Goal: Download file/media

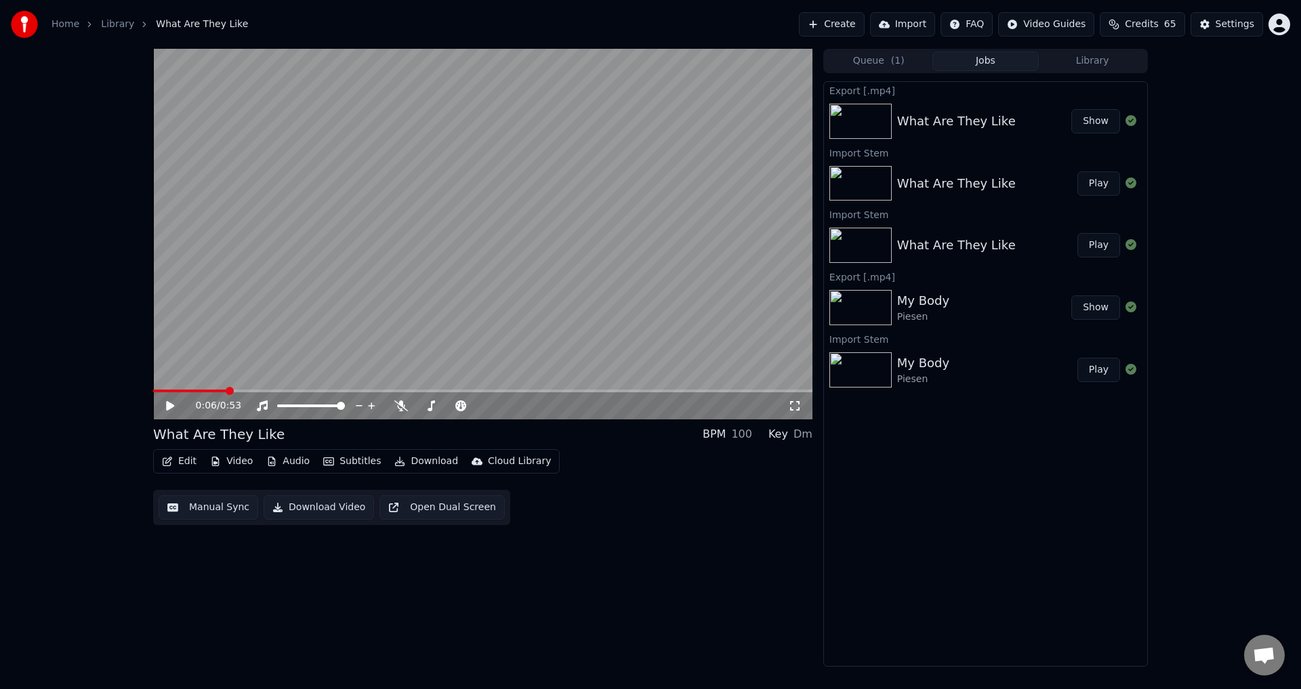
click at [1078, 56] on button "Library" at bounding box center [1092, 62] width 107 height 20
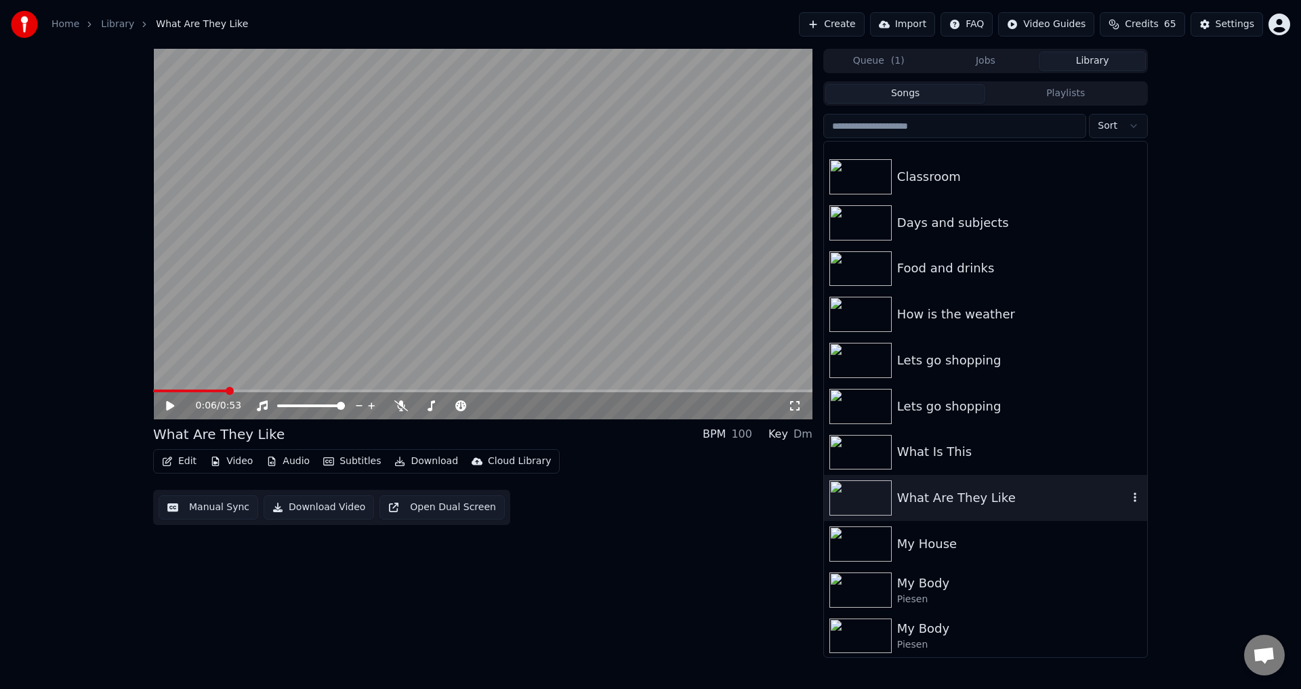
scroll to position [339, 0]
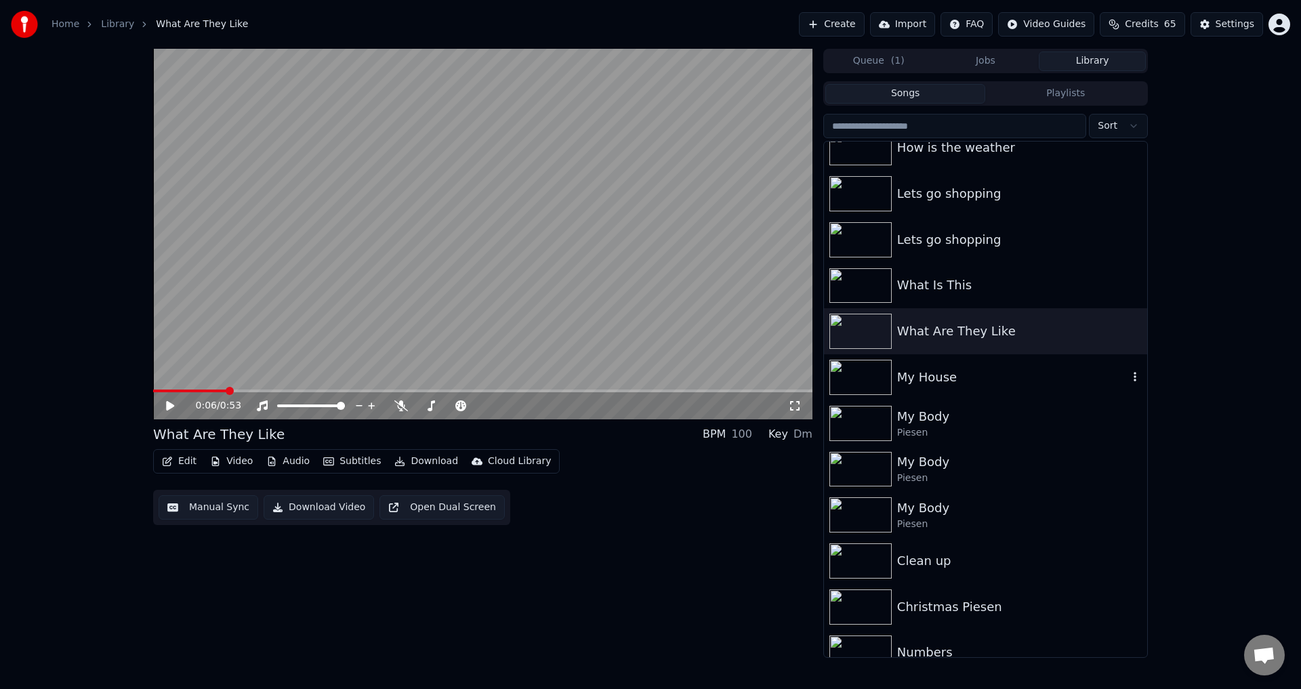
click at [957, 380] on div "My House" at bounding box center [1012, 377] width 231 height 19
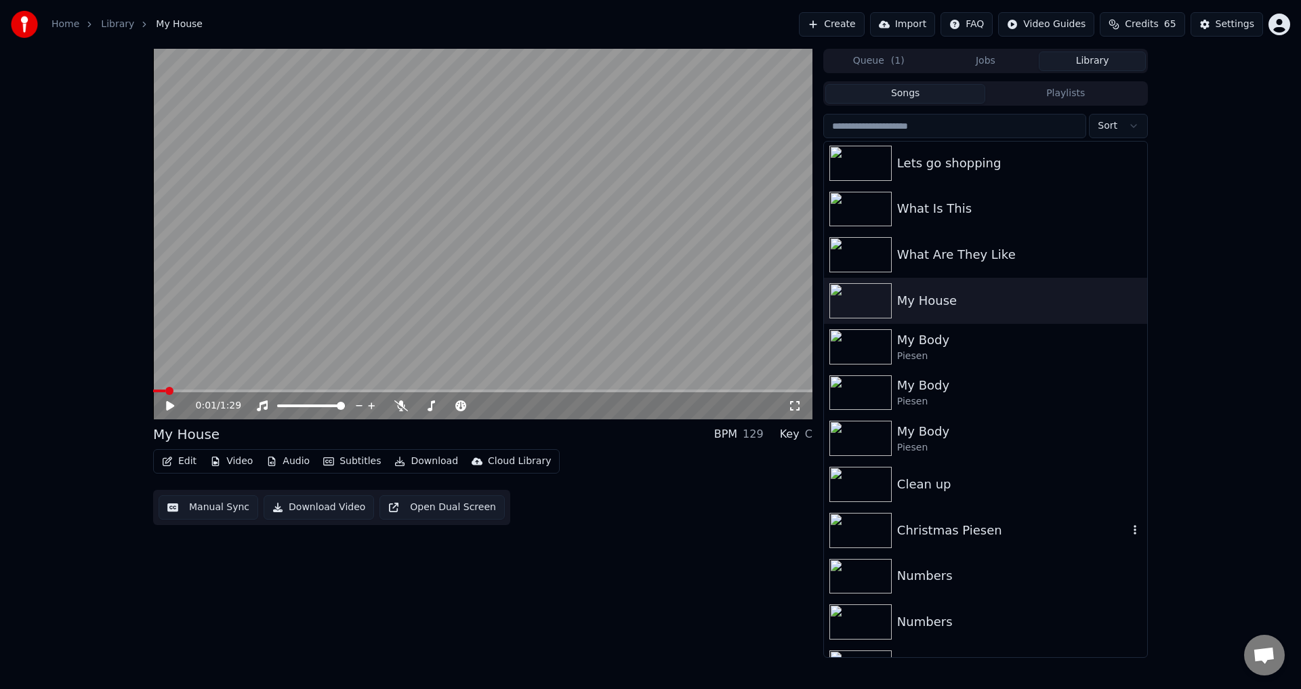
scroll to position [406, 0]
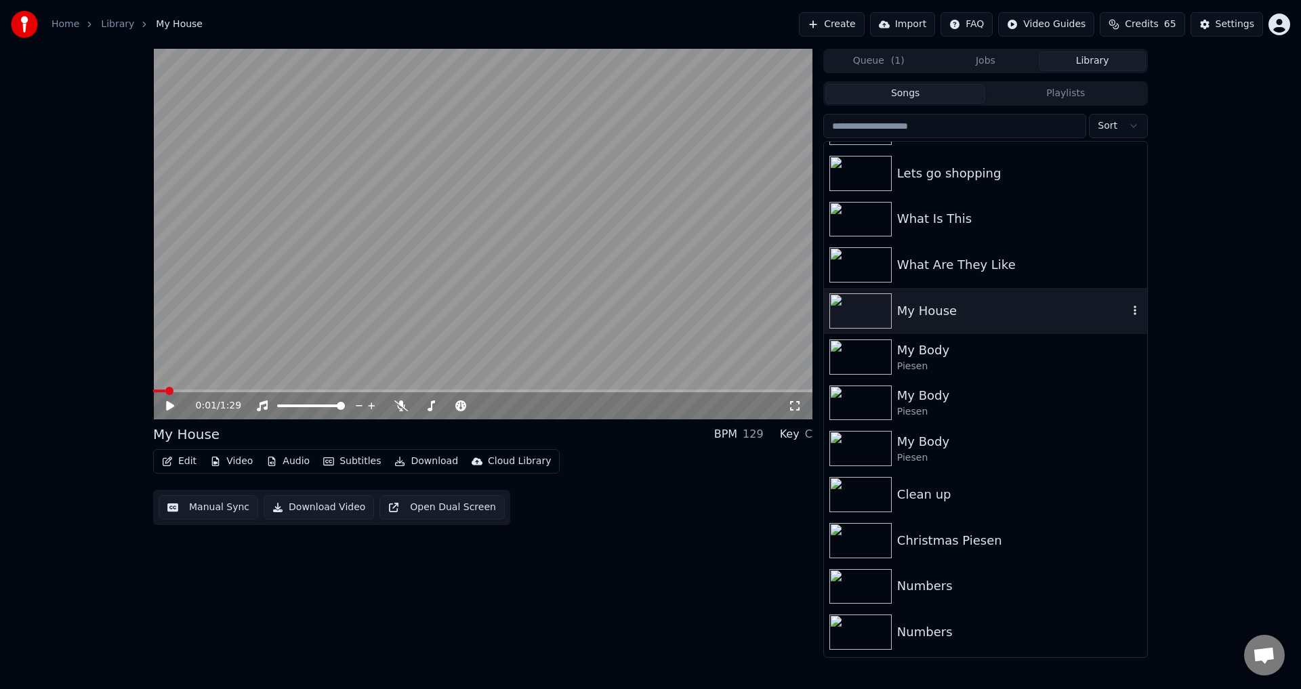
click at [988, 312] on div "My House" at bounding box center [1012, 311] width 231 height 19
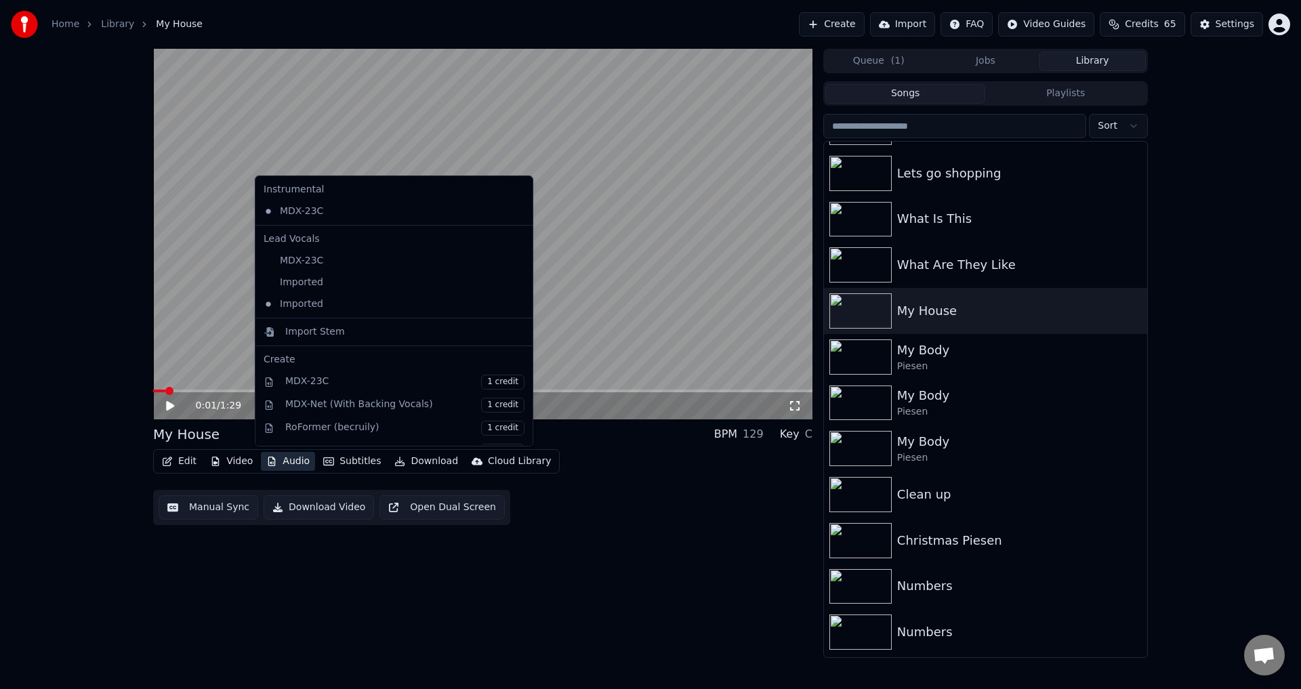
click at [295, 464] on button "Audio" at bounding box center [288, 461] width 54 height 19
click at [307, 332] on div "Import Stem" at bounding box center [315, 332] width 60 height 14
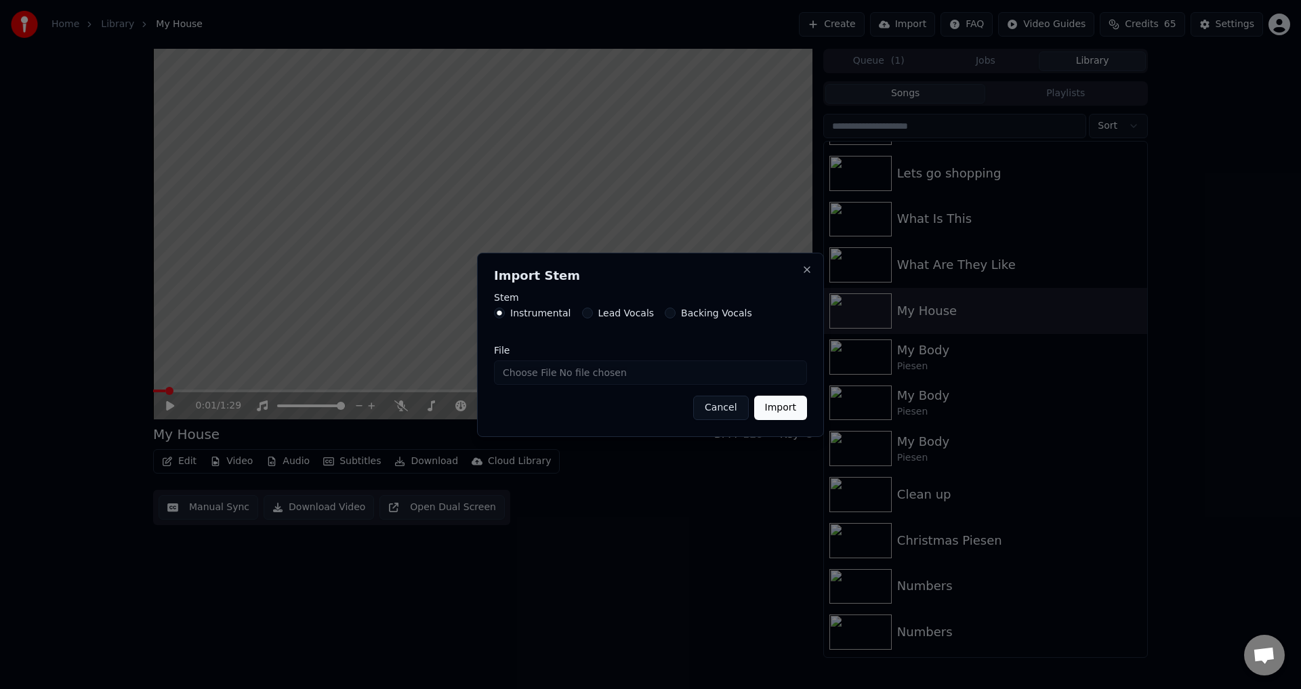
click at [533, 370] on input "File" at bounding box center [650, 373] width 313 height 24
type input "**********"
click at [778, 413] on button "Import" at bounding box center [780, 408] width 53 height 24
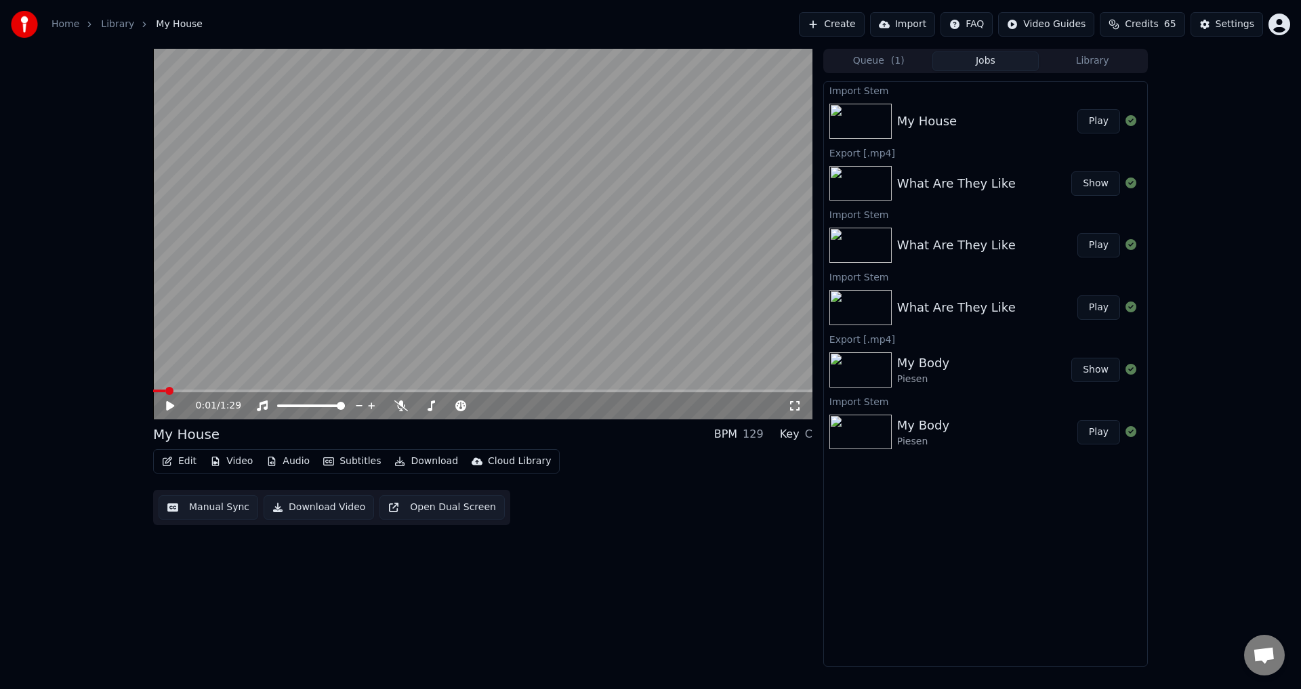
click at [1094, 126] on button "Play" at bounding box center [1098, 121] width 43 height 24
click at [1077, 109] on button "Play" at bounding box center [1098, 121] width 43 height 24
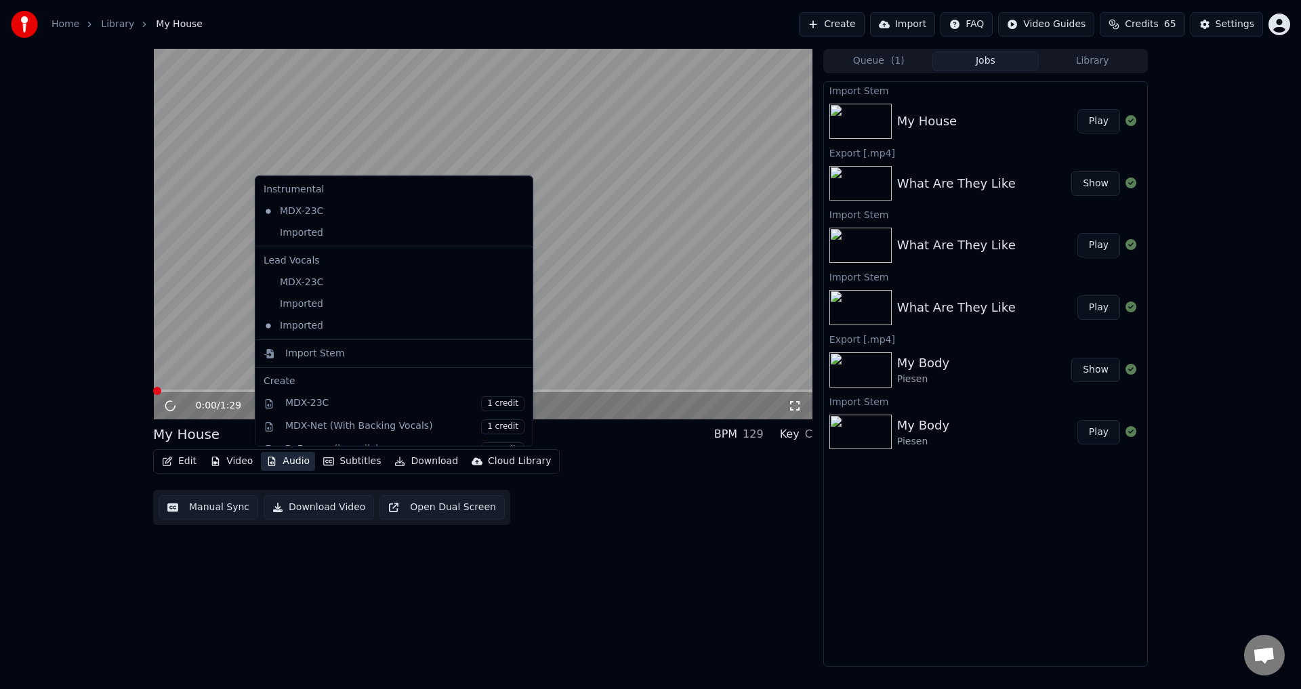
click at [286, 461] on button "Audio" at bounding box center [288, 461] width 54 height 19
click at [342, 234] on div "Imported" at bounding box center [383, 233] width 251 height 22
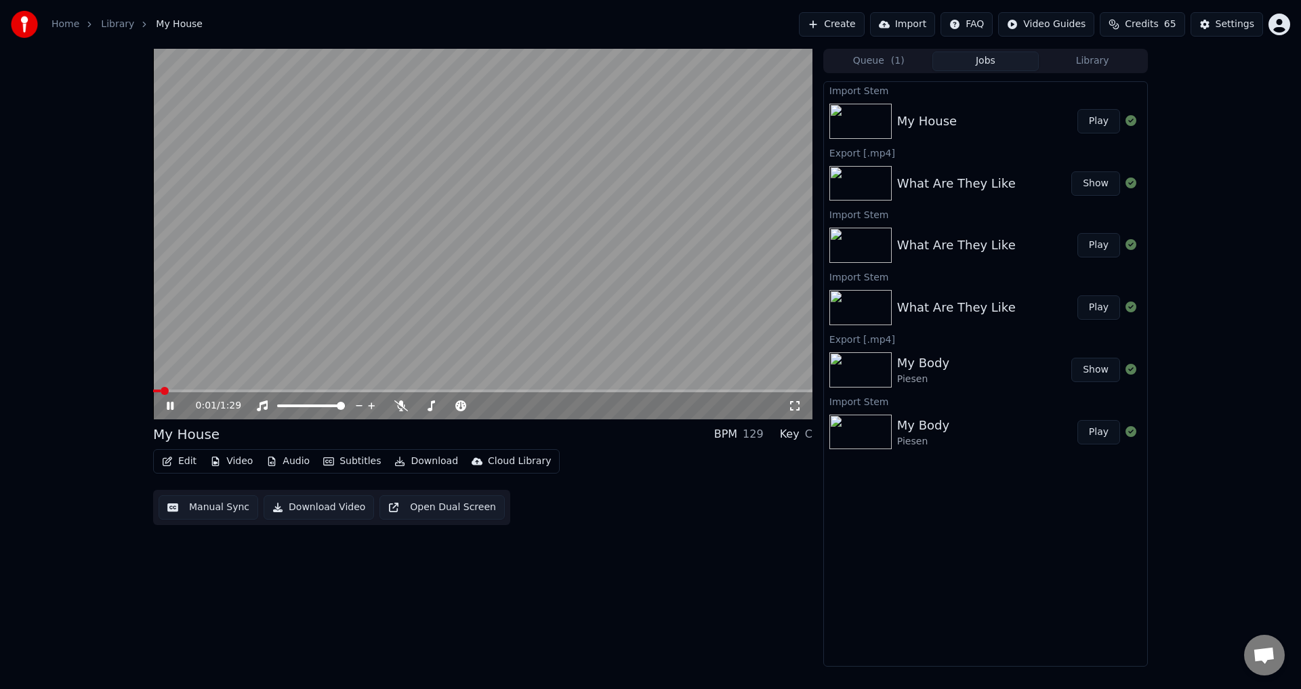
click at [161, 391] on span at bounding box center [165, 391] width 8 height 8
click at [206, 392] on span at bounding box center [482, 391] width 659 height 3
click at [176, 411] on icon at bounding box center [180, 406] width 32 height 11
drag, startPoint x: 434, startPoint y: 403, endPoint x: 457, endPoint y: 405, distance: 23.2
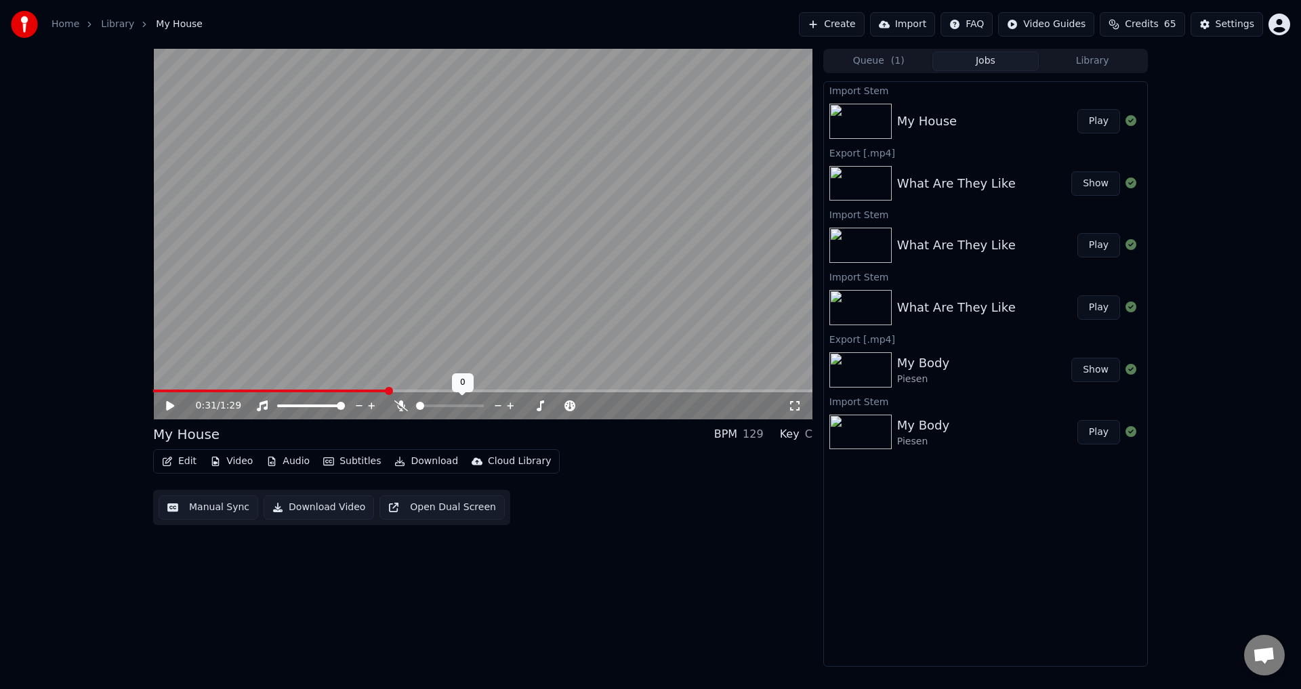
click at [457, 405] on div at bounding box center [462, 406] width 109 height 14
click at [452, 407] on span at bounding box center [450, 406] width 68 height 3
click at [464, 404] on span at bounding box center [461, 406] width 8 height 8
click at [448, 404] on span at bounding box center [448, 406] width 8 height 8
click at [277, 460] on button "Audio" at bounding box center [288, 461] width 54 height 19
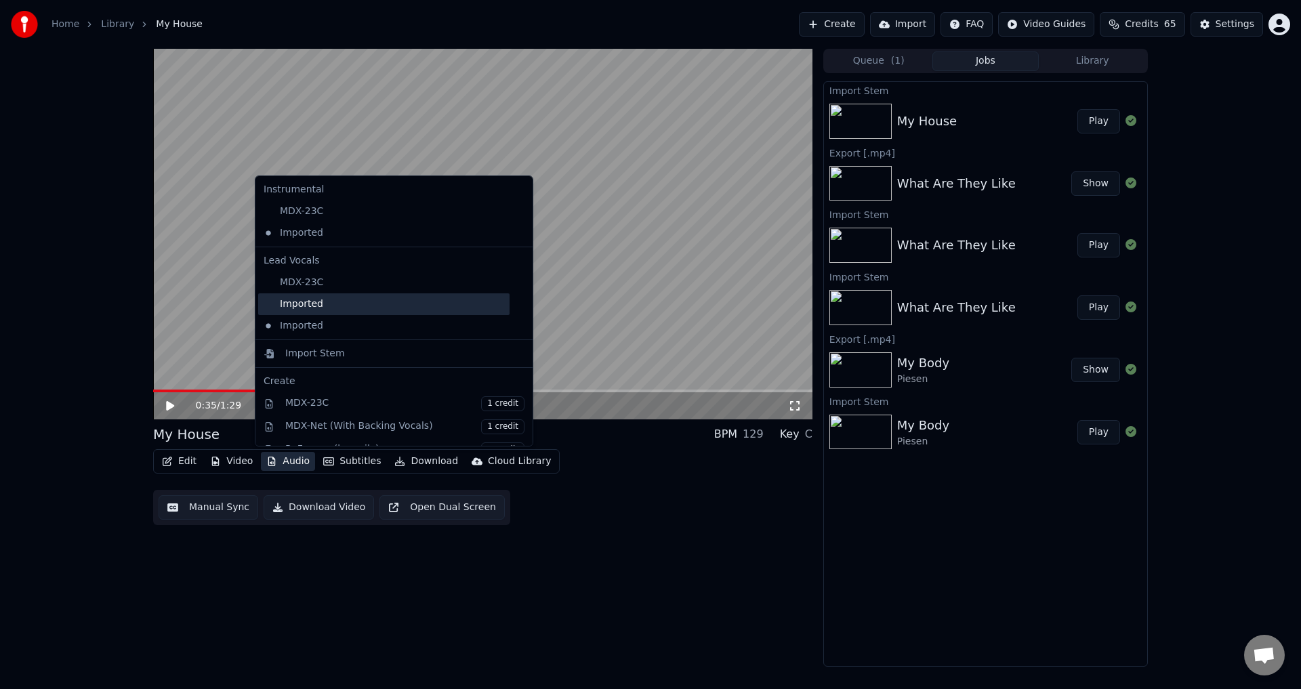
click at [325, 299] on div "Imported" at bounding box center [383, 304] width 251 height 22
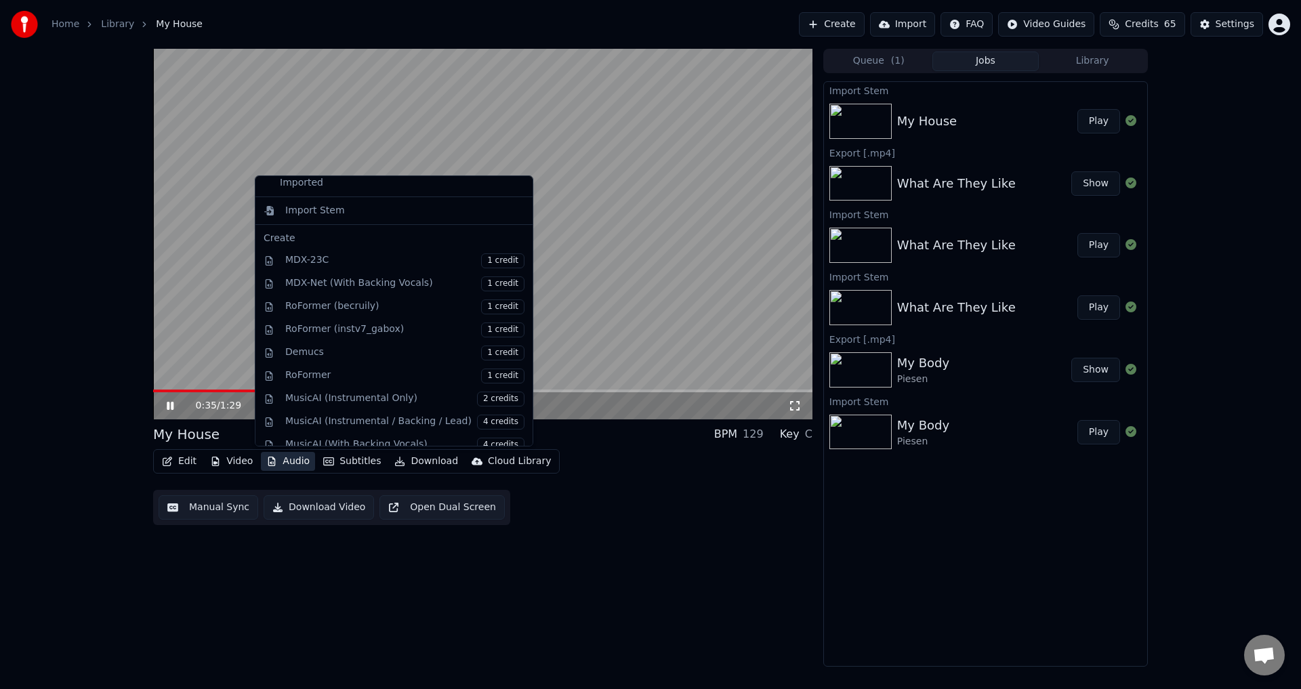
scroll to position [203, 0]
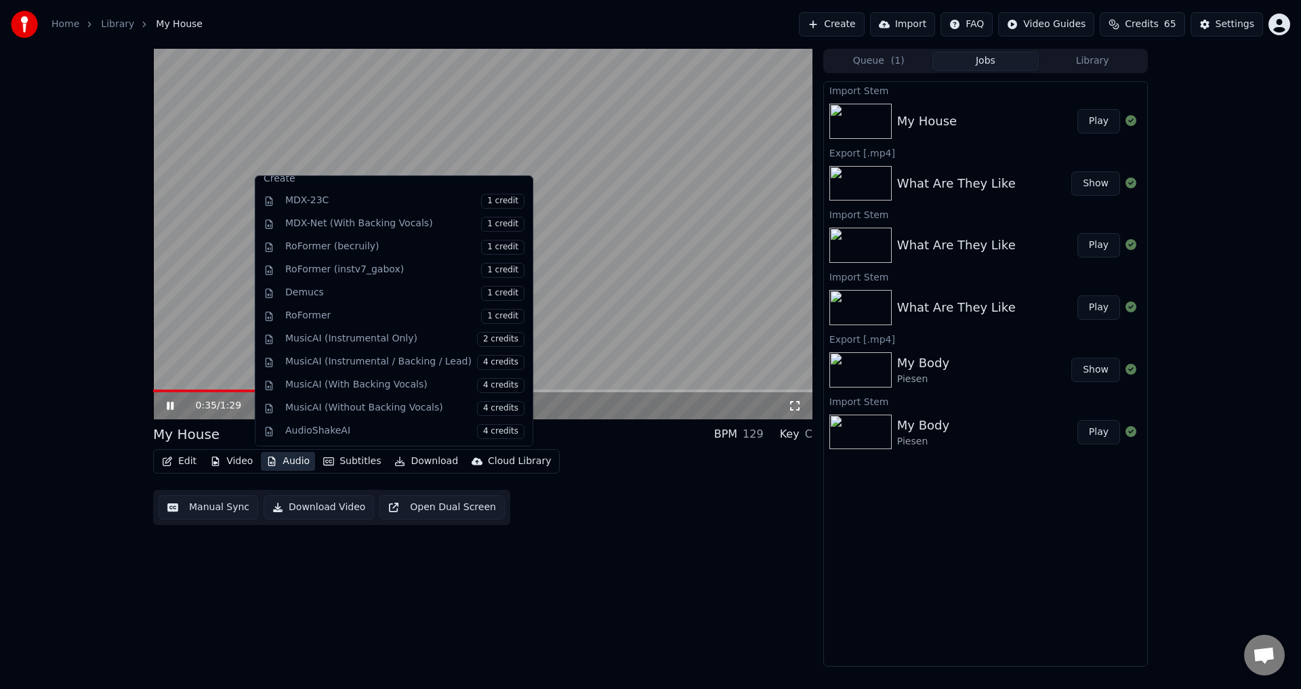
click at [645, 500] on div "Edit Video Audio Subtitles Download Cloud Library Manual Sync Download Video Op…" at bounding box center [482, 487] width 659 height 76
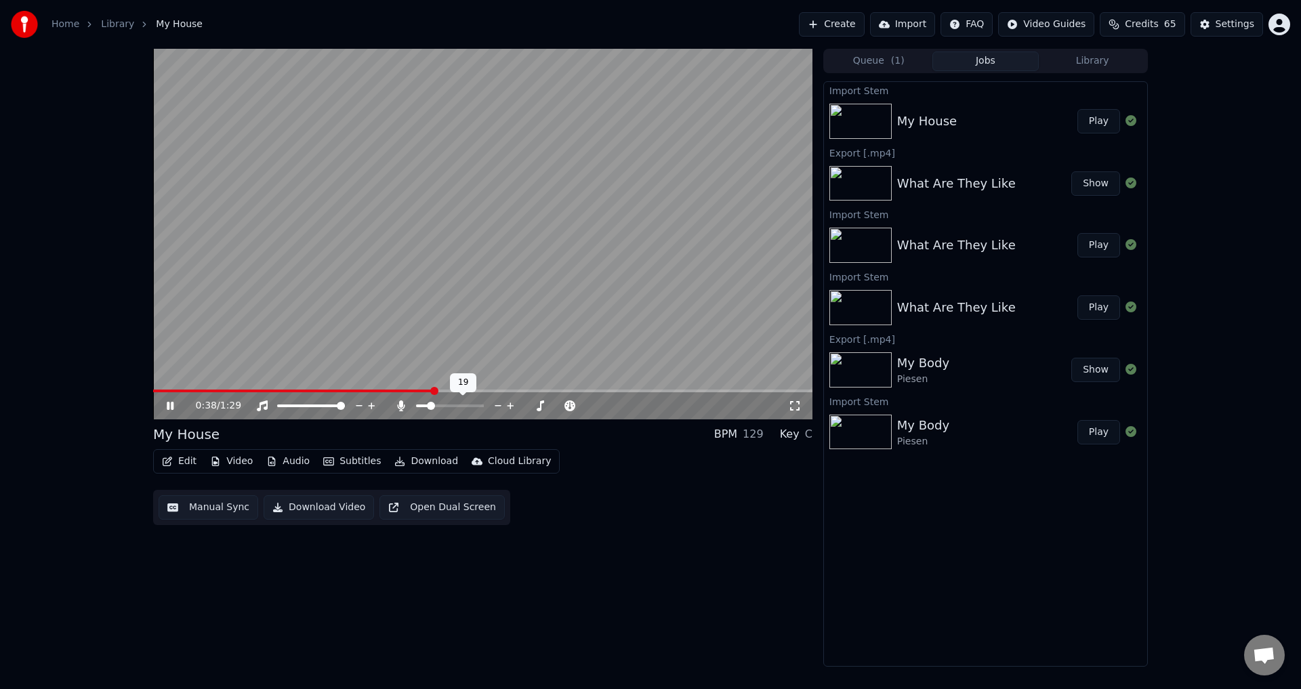
click at [429, 406] on span at bounding box center [422, 406] width 13 height 3
click at [416, 405] on span at bounding box center [450, 406] width 68 height 3
click at [298, 463] on button "Audio" at bounding box center [288, 461] width 54 height 19
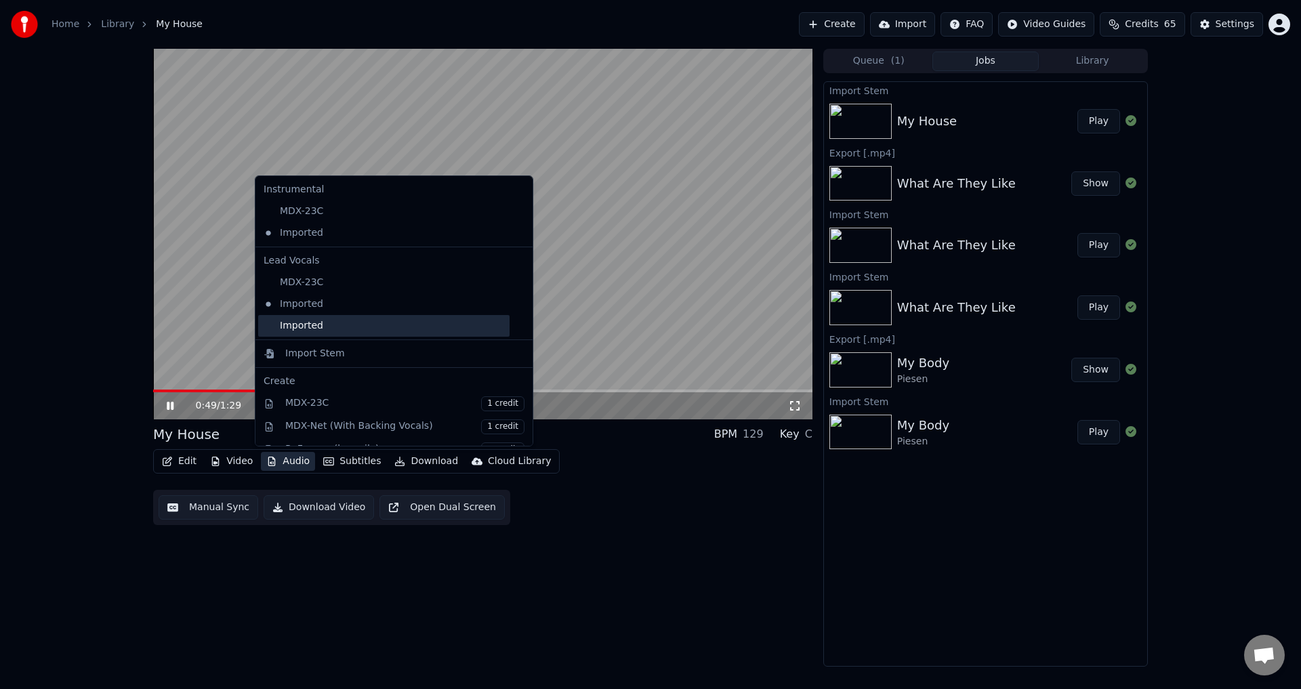
click at [321, 327] on div "Imported" at bounding box center [383, 326] width 251 height 22
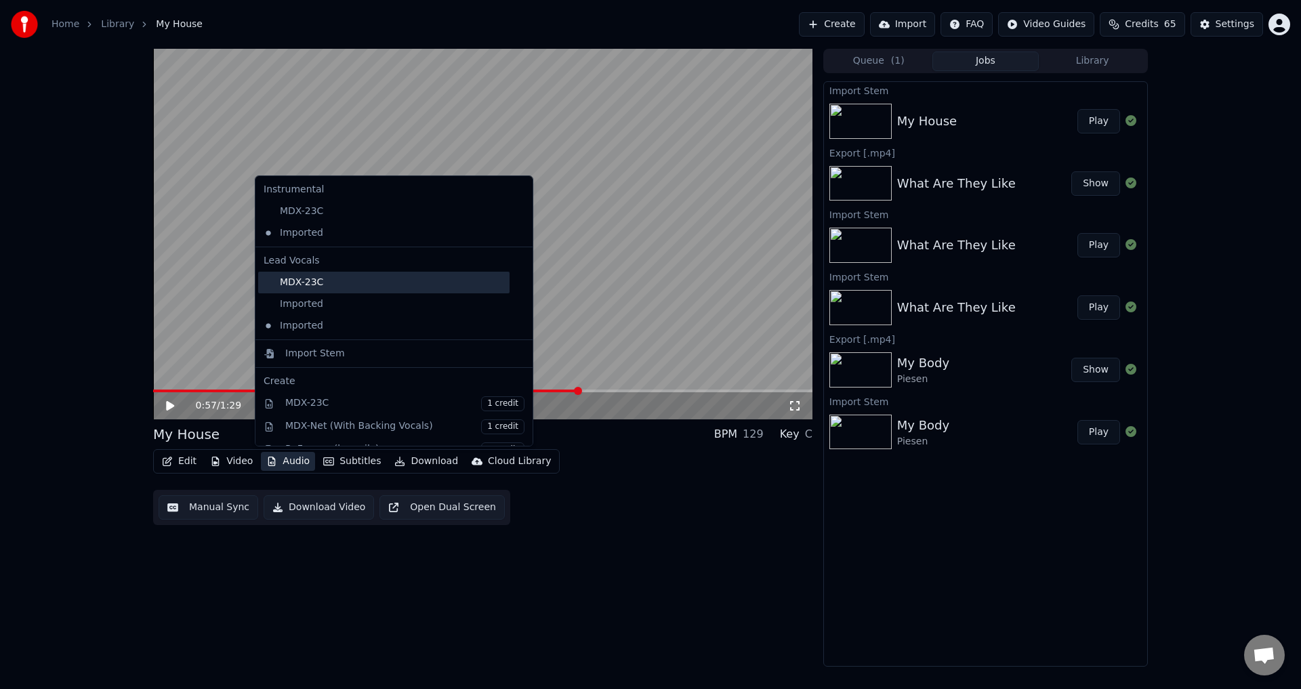
click at [310, 283] on div "MDX-23C" at bounding box center [383, 283] width 251 height 22
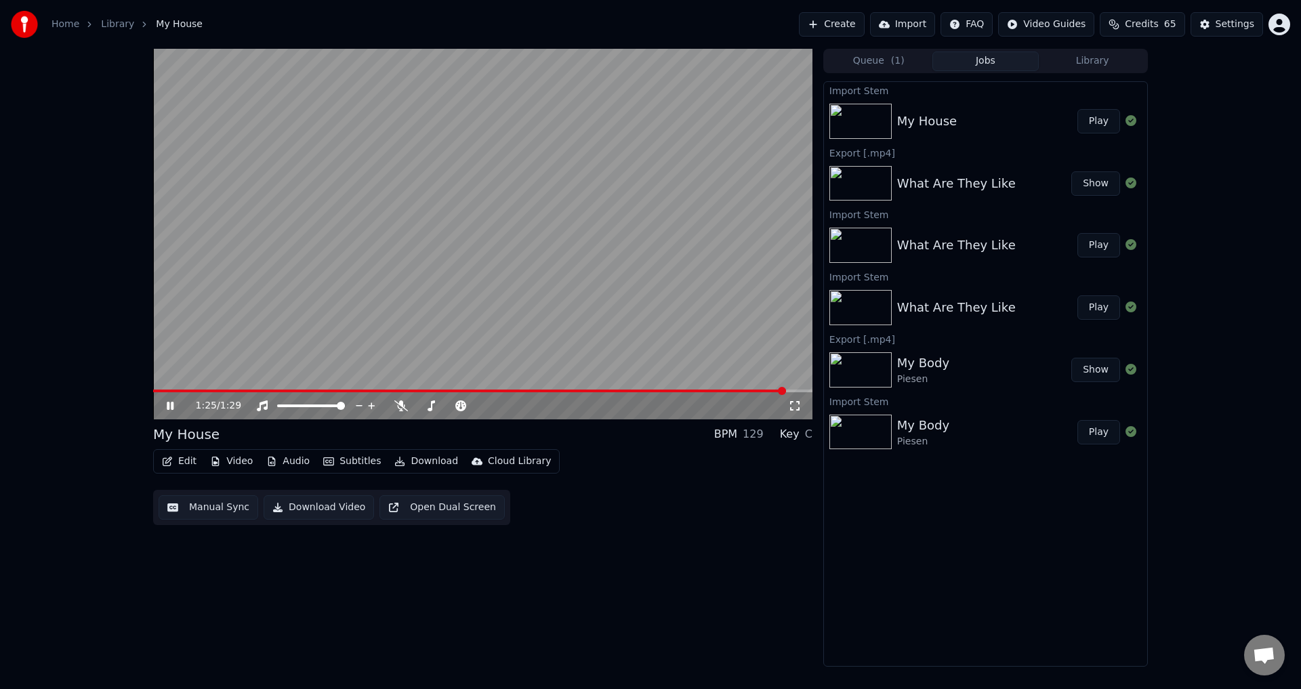
click at [498, 272] on video at bounding box center [482, 234] width 659 height 371
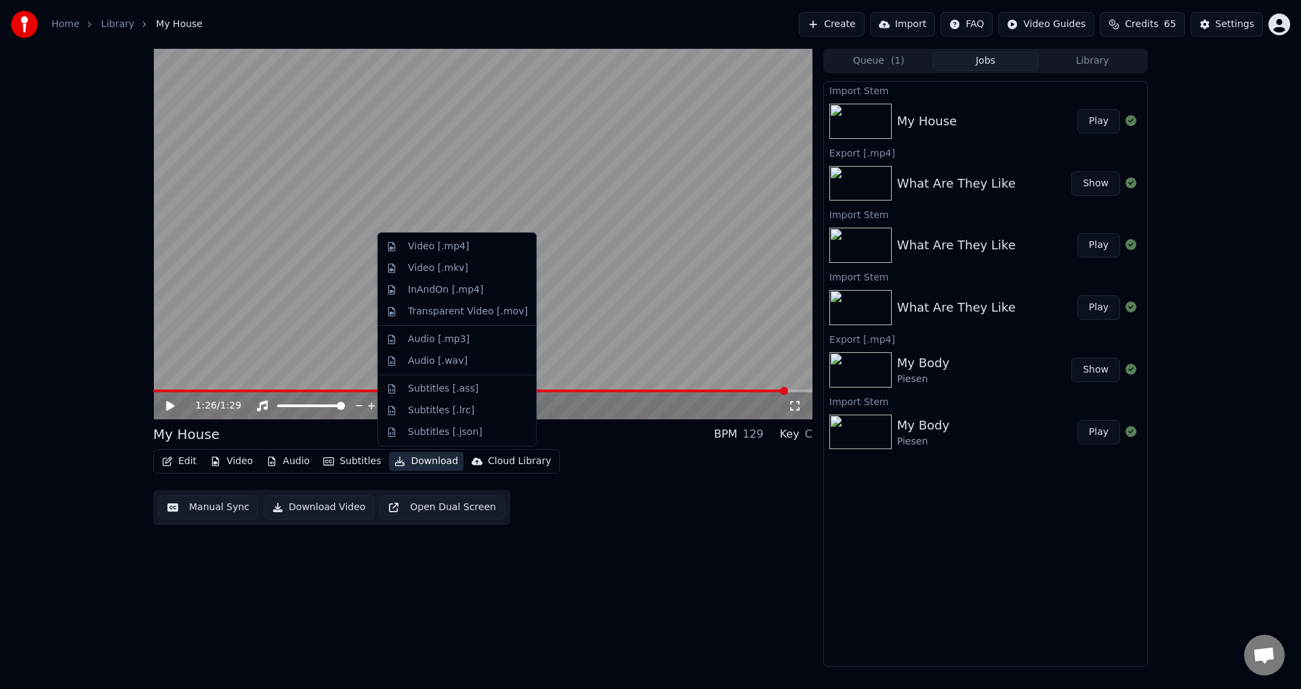
click at [424, 462] on button "Download" at bounding box center [426, 461] width 75 height 19
click at [462, 253] on div "Video [.mp4]" at bounding box center [457, 247] width 152 height 22
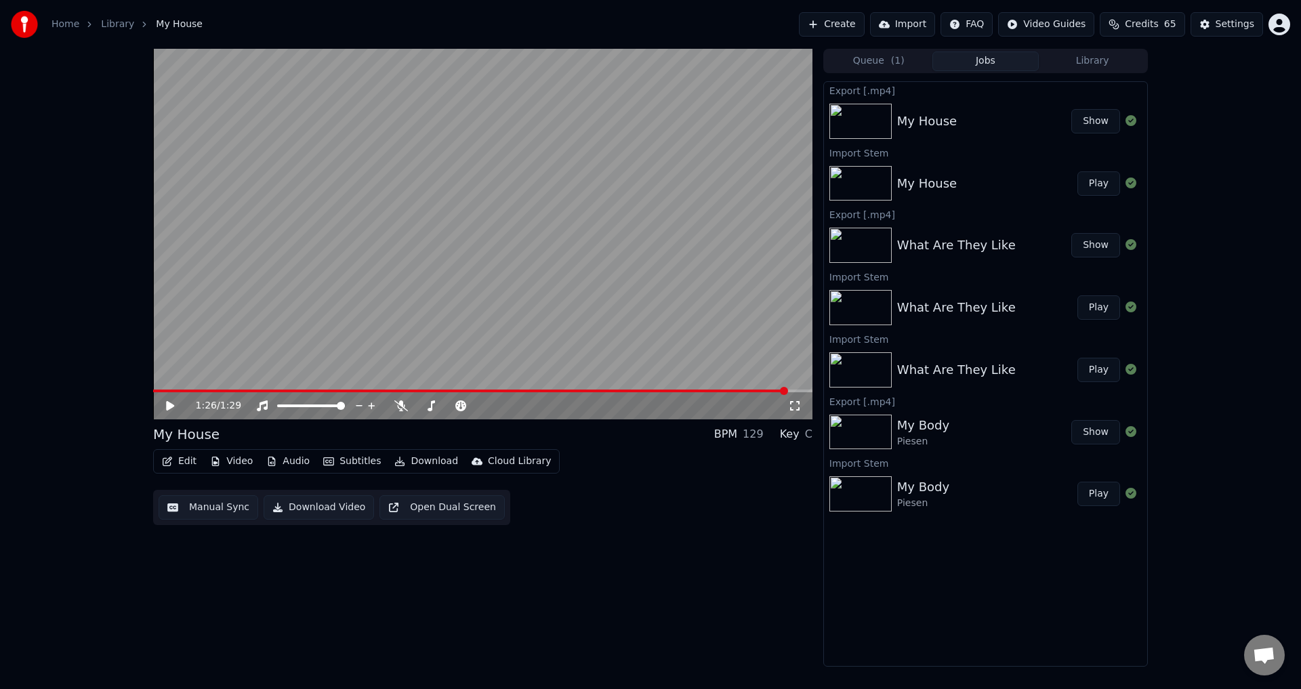
click at [1097, 117] on button "Show" at bounding box center [1095, 121] width 49 height 24
click at [1082, 64] on button "Library" at bounding box center [1092, 62] width 107 height 20
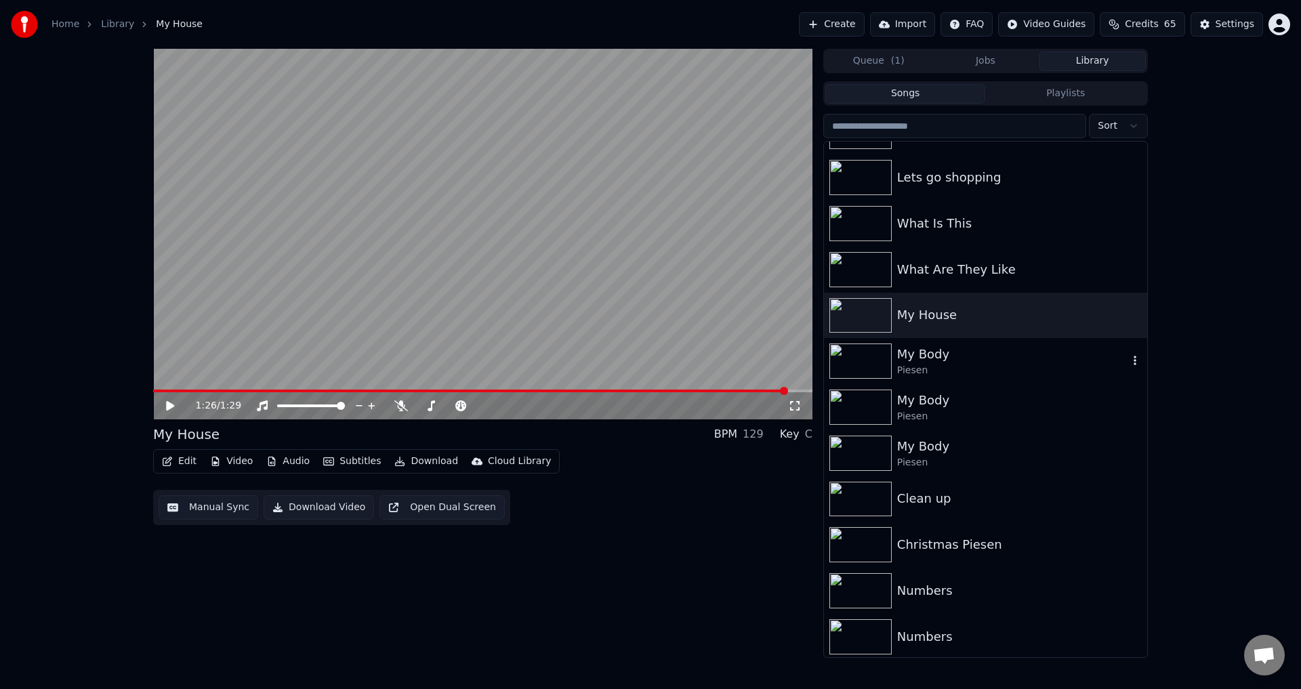
scroll to position [407, 0]
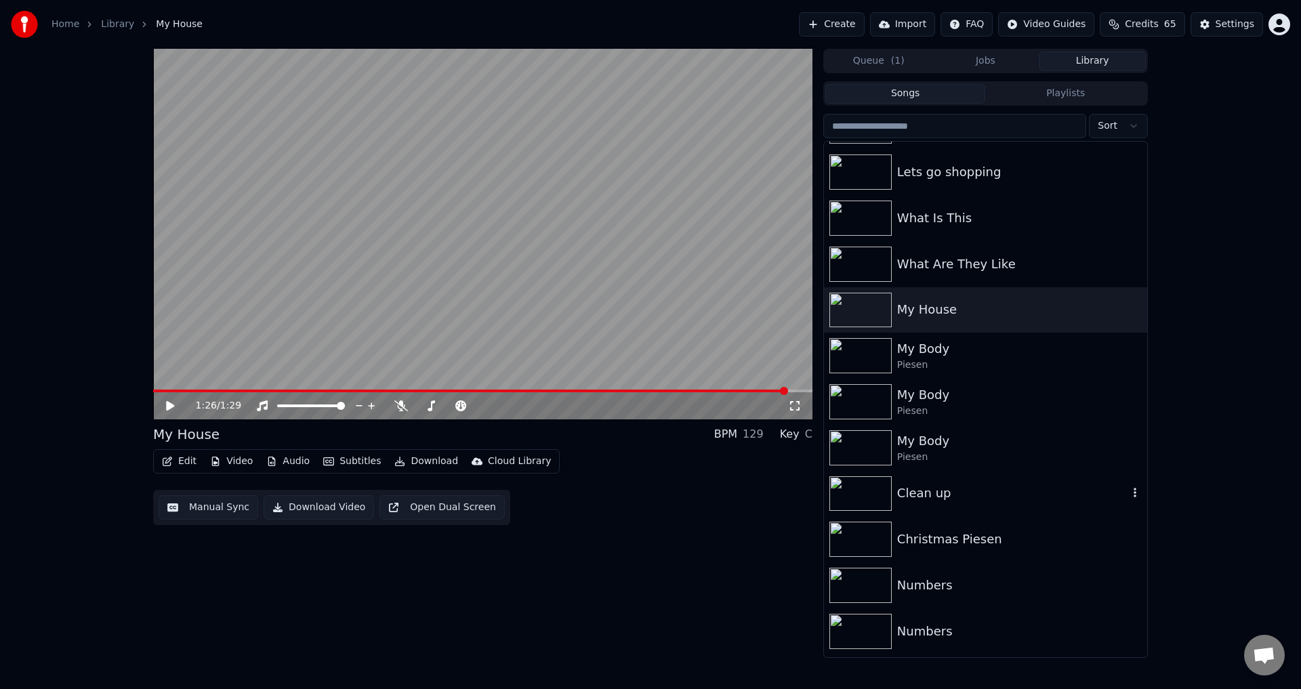
click at [938, 495] on div "Clean up" at bounding box center [1012, 493] width 231 height 19
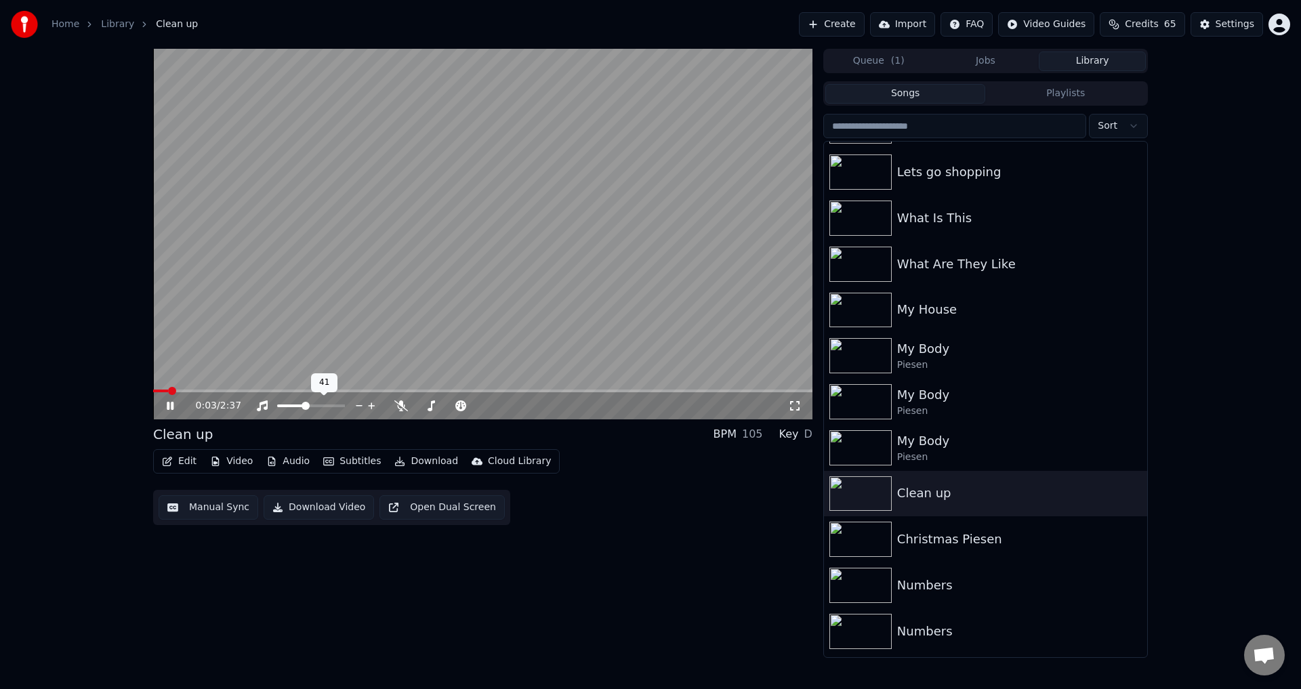
click at [305, 407] on span at bounding box center [291, 406] width 28 height 3
click at [171, 406] on icon at bounding box center [180, 406] width 32 height 11
click at [345, 407] on span at bounding box center [341, 406] width 8 height 8
click at [295, 469] on button "Audio" at bounding box center [288, 461] width 54 height 19
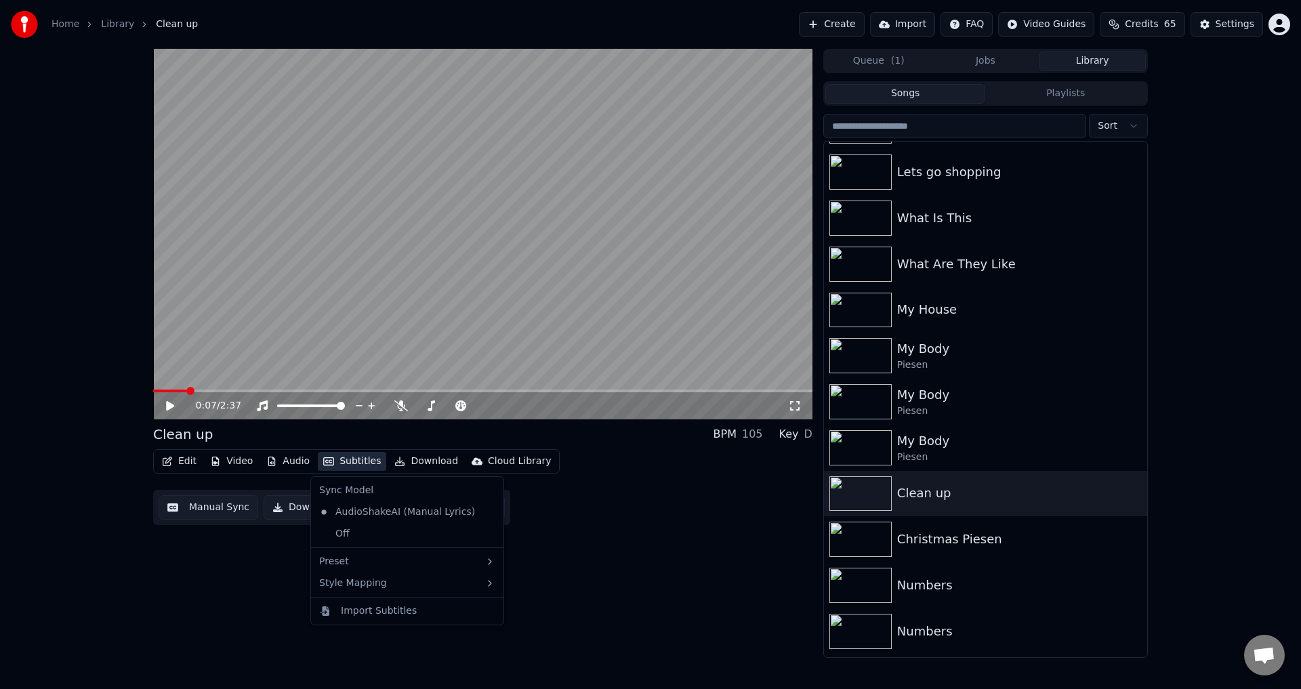
click at [634, 508] on div "Edit Video Audio Subtitles Download Cloud Library Manual Sync Download Video Op…" at bounding box center [482, 487] width 659 height 76
click at [171, 407] on icon at bounding box center [170, 405] width 8 height 9
drag, startPoint x: 178, startPoint y: 390, endPoint x: 168, endPoint y: 393, distance: 10.5
click at [168, 393] on div "0:08 / 2:37" at bounding box center [482, 234] width 659 height 371
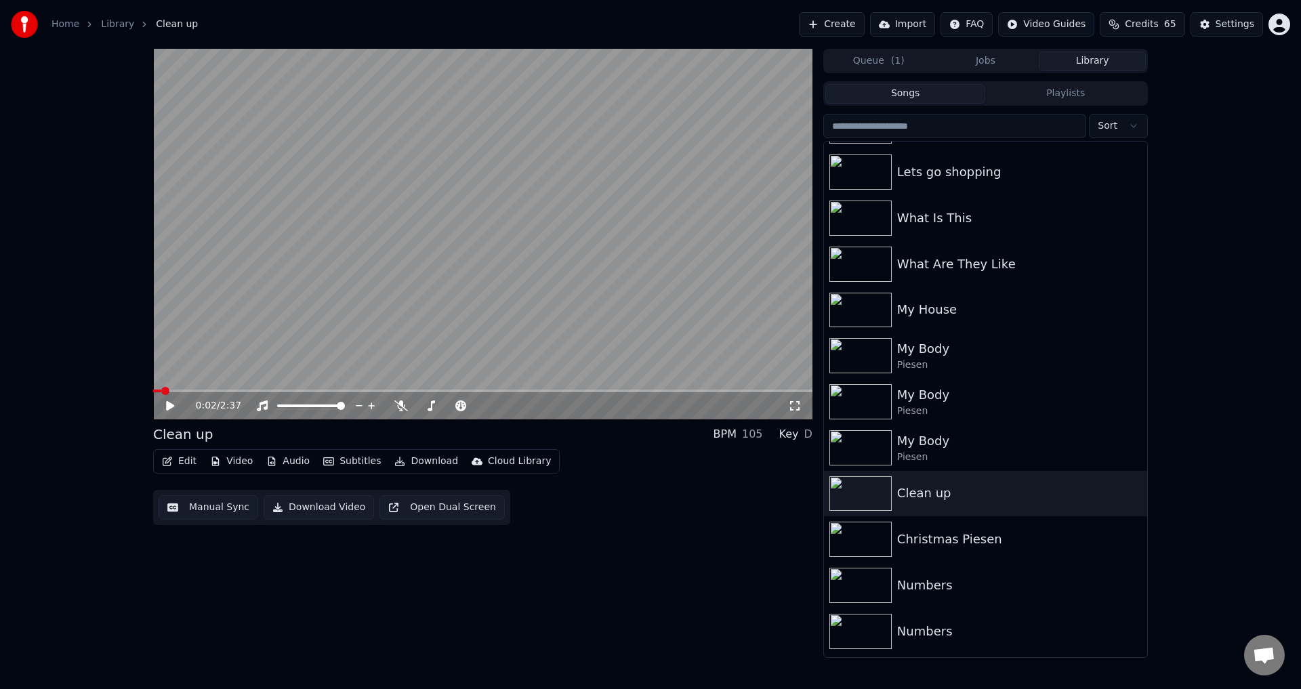
click at [160, 392] on span at bounding box center [157, 391] width 8 height 3
click at [169, 403] on icon at bounding box center [170, 405] width 8 height 9
click at [711, 390] on span at bounding box center [482, 391] width 659 height 3
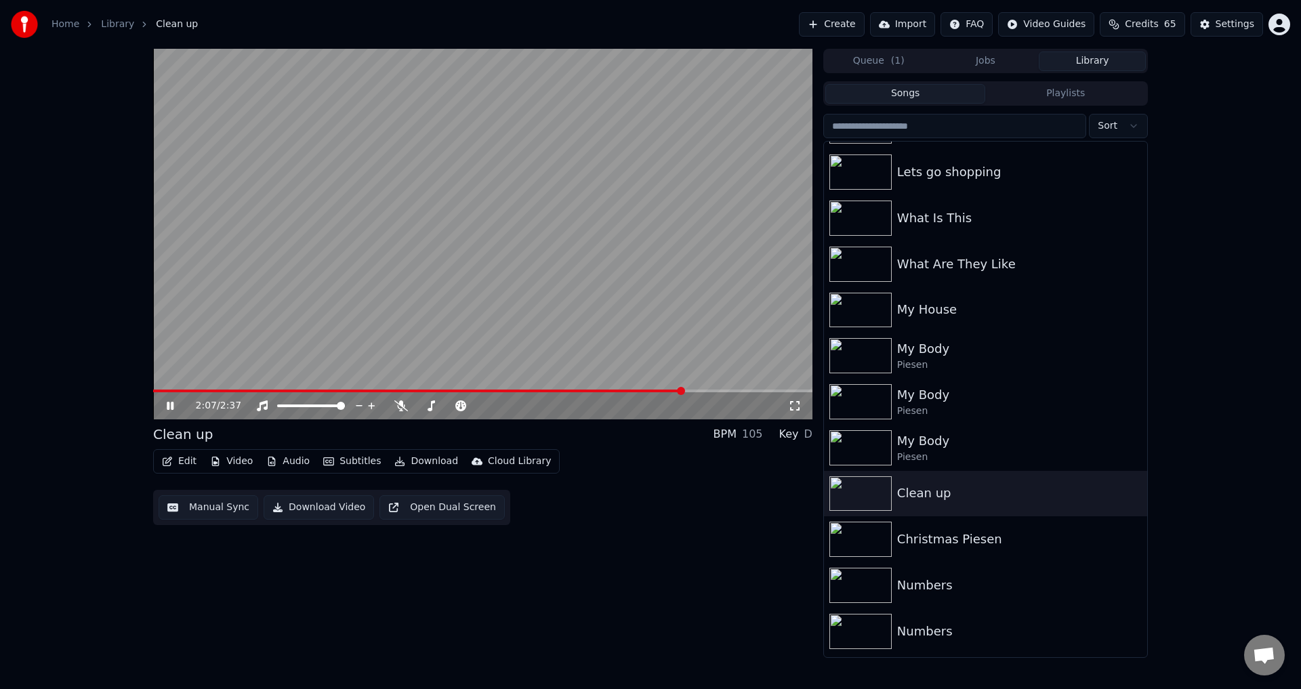
click at [684, 392] on span at bounding box center [418, 391] width 531 height 3
click at [653, 393] on div "2:07 / 2:37" at bounding box center [482, 405] width 659 height 27
click at [653, 391] on span at bounding box center [418, 391] width 531 height 3
click at [555, 263] on video at bounding box center [482, 234] width 659 height 371
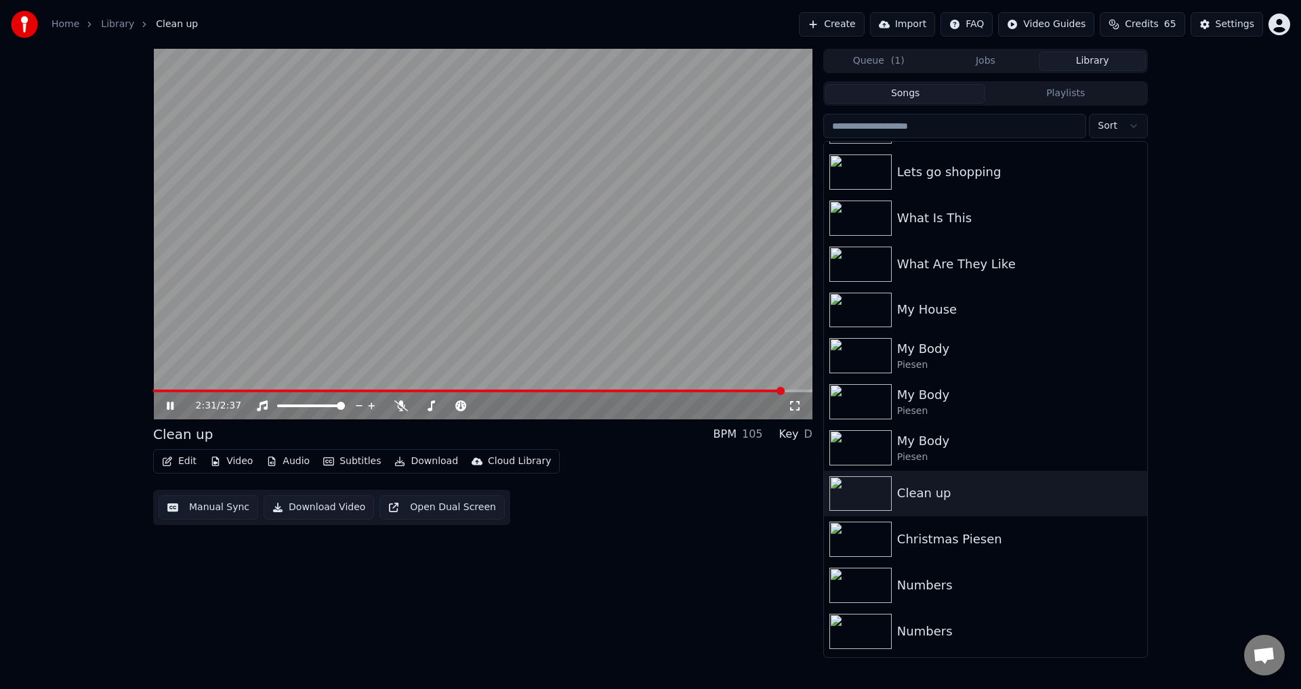
click at [590, 268] on video at bounding box center [482, 234] width 659 height 371
click at [374, 310] on video at bounding box center [482, 234] width 659 height 371
click at [805, 391] on span at bounding box center [801, 391] width 8 height 8
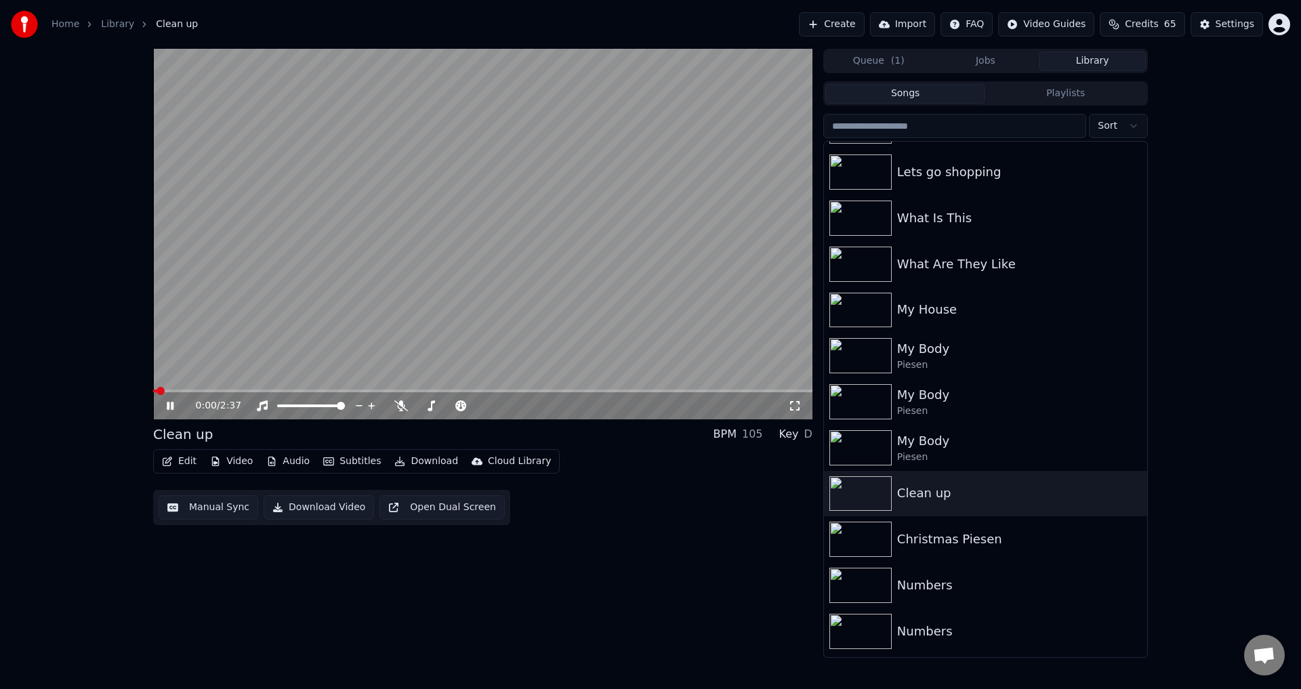
click at [439, 301] on video at bounding box center [482, 234] width 659 height 371
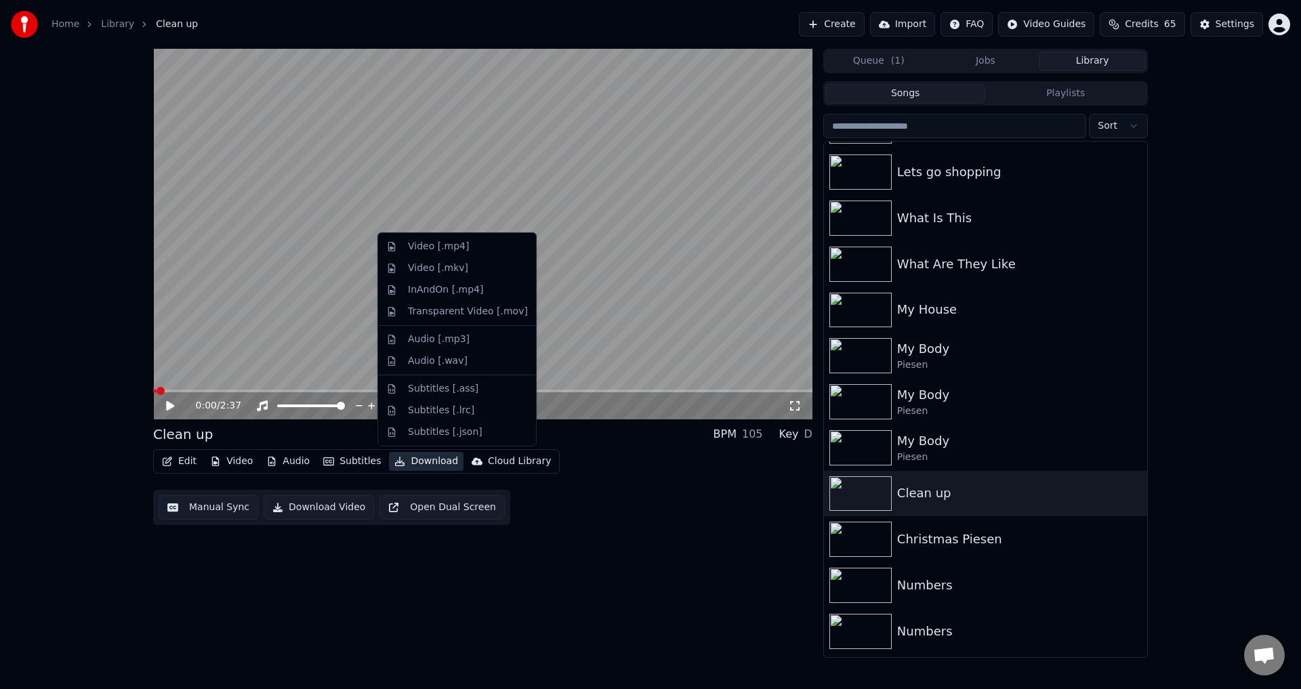
click at [414, 466] on button "Download" at bounding box center [426, 461] width 75 height 19
click at [463, 247] on div "Video [.mp4]" at bounding box center [468, 247] width 120 height 14
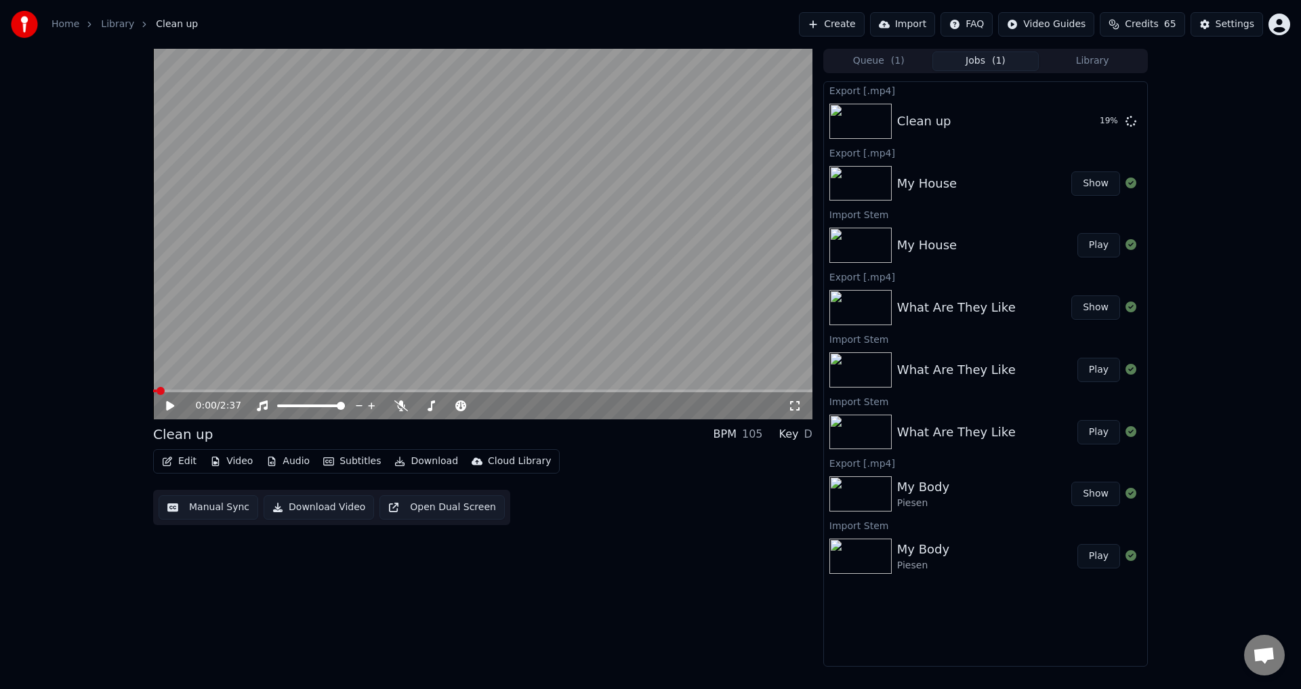
click at [96, 579] on div "0:00 / 2:37 Clean up BPM 105 Key D Edit Video Audio Subtitles Download Cloud Li…" at bounding box center [650, 358] width 1301 height 618
click at [1105, 118] on button "Show" at bounding box center [1095, 121] width 49 height 24
